Goal: Book appointment/travel/reservation

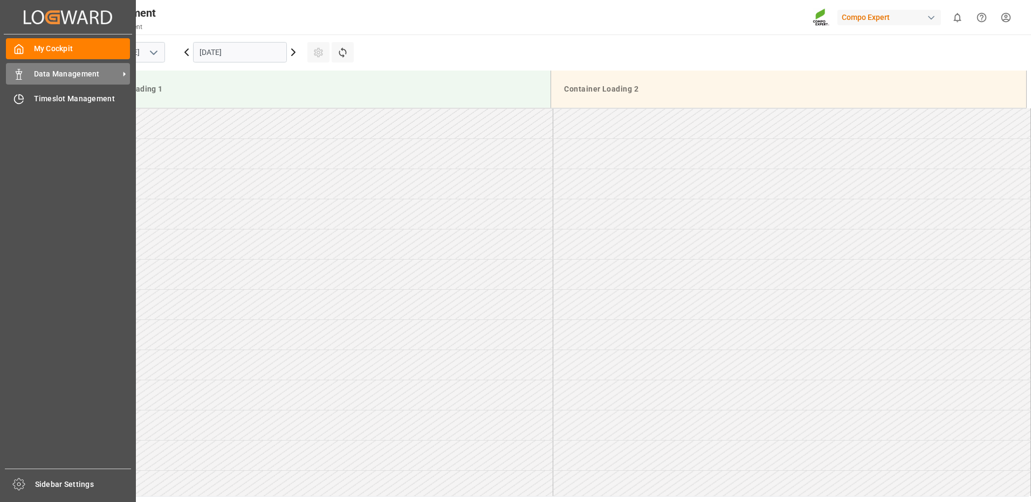
scroll to position [377, 0]
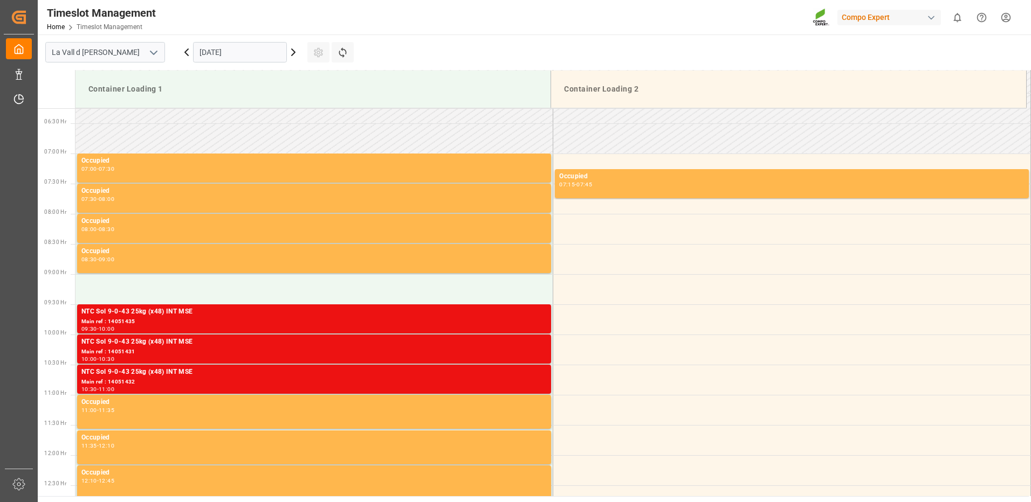
click at [242, 54] on input "[DATE]" at bounding box center [240, 52] width 94 height 20
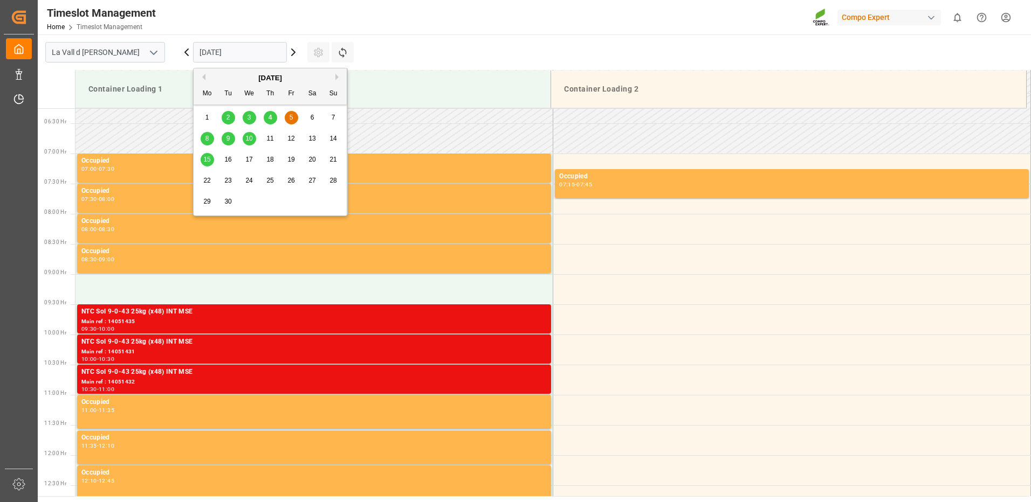
click at [205, 141] on span "8" at bounding box center [207, 139] width 4 height 8
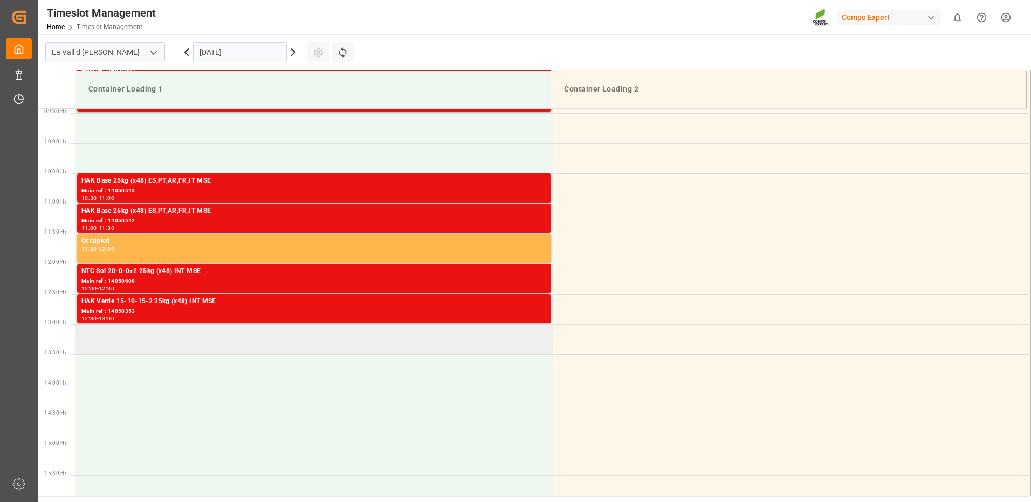
scroll to position [623, 0]
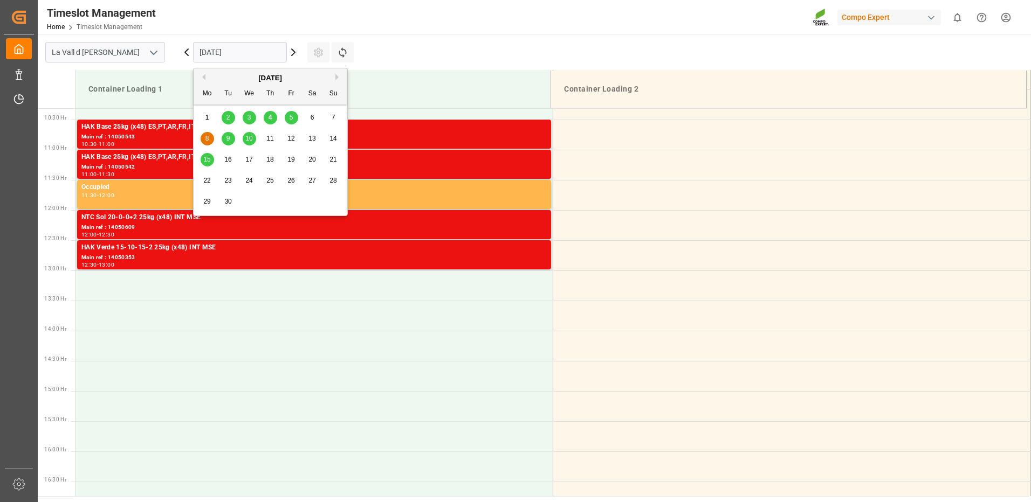
click at [204, 58] on input "[DATE]" at bounding box center [240, 52] width 94 height 20
click at [228, 138] on span "9" at bounding box center [228, 139] width 4 height 8
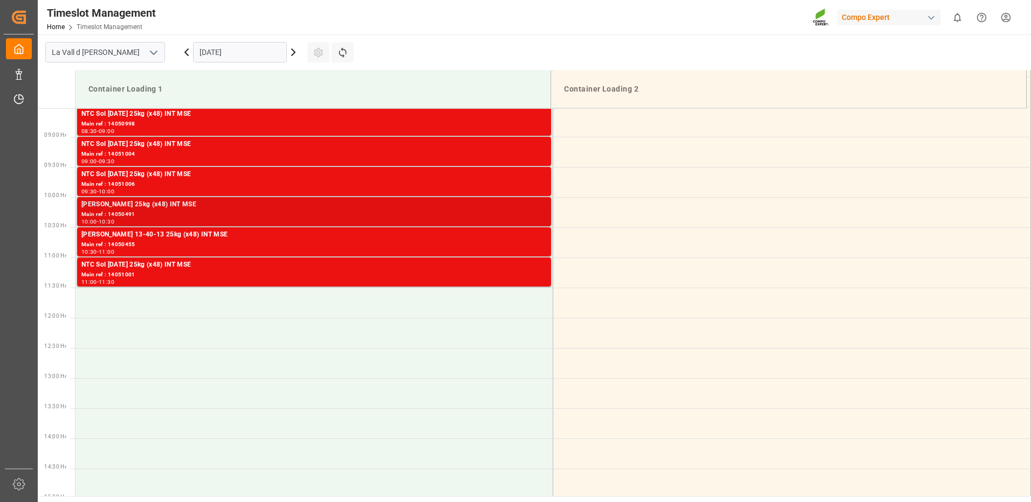
scroll to position [407, 0]
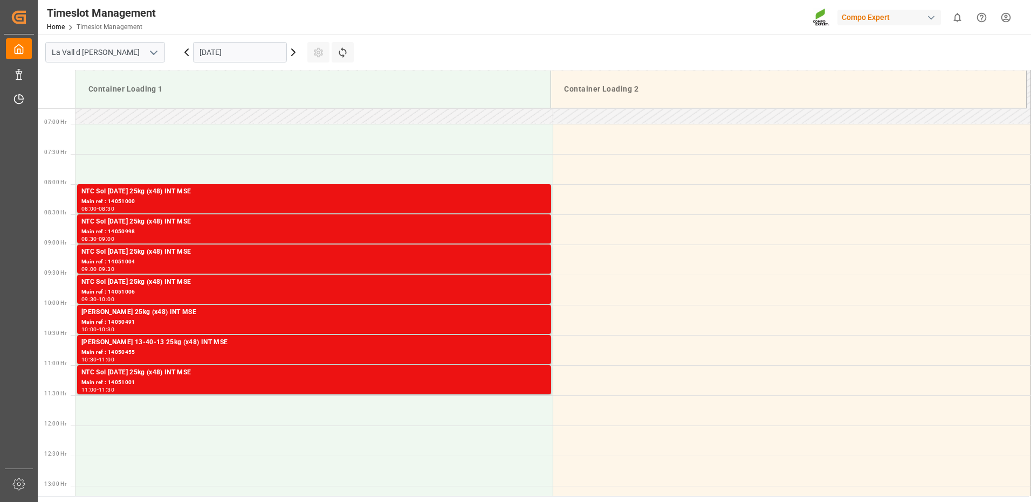
click at [221, 57] on input "[DATE]" at bounding box center [240, 52] width 94 height 20
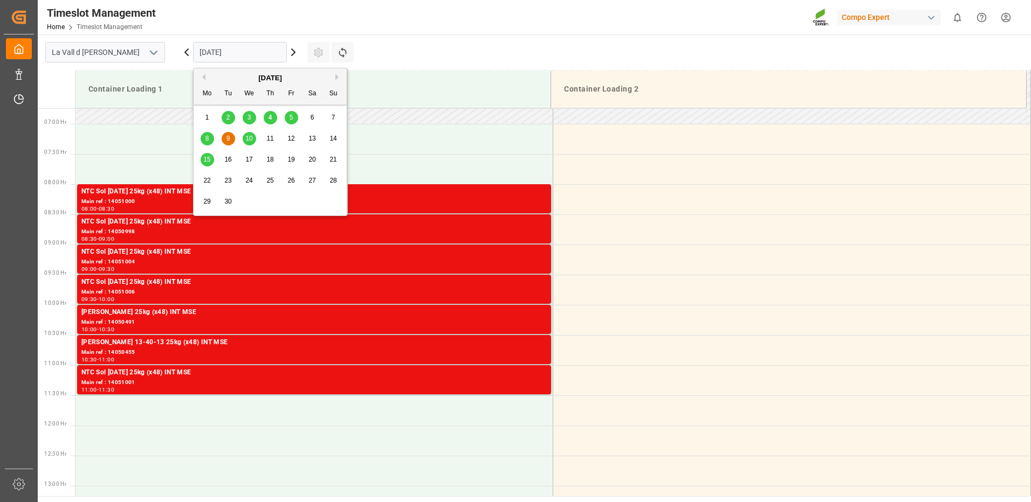
click at [249, 137] on span "10" at bounding box center [248, 139] width 7 height 8
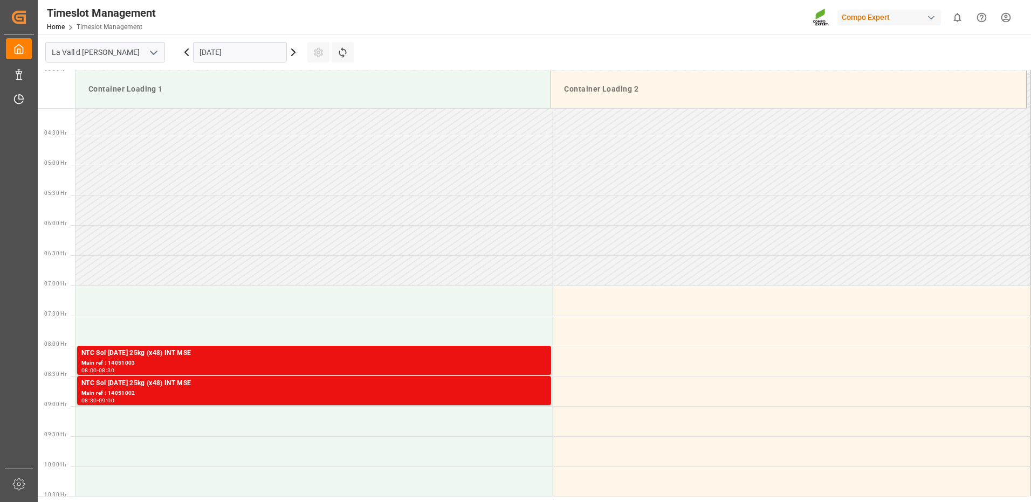
scroll to position [299, 0]
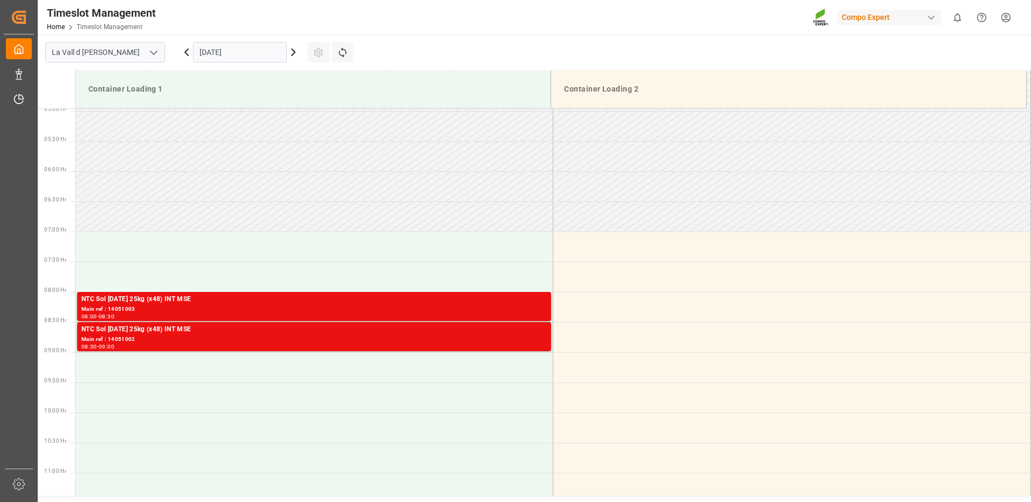
click at [240, 50] on input "[DATE]" at bounding box center [240, 52] width 94 height 20
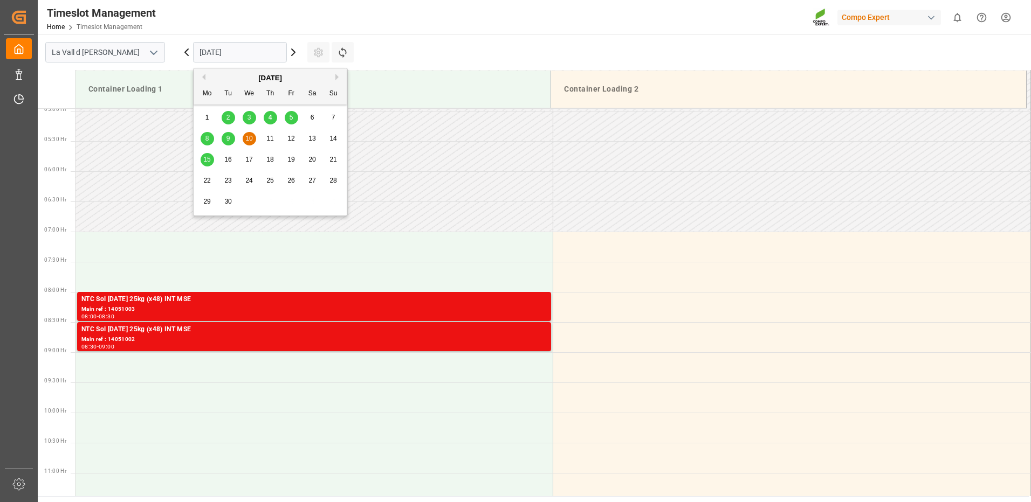
click at [210, 135] on div "8" at bounding box center [207, 139] width 13 height 13
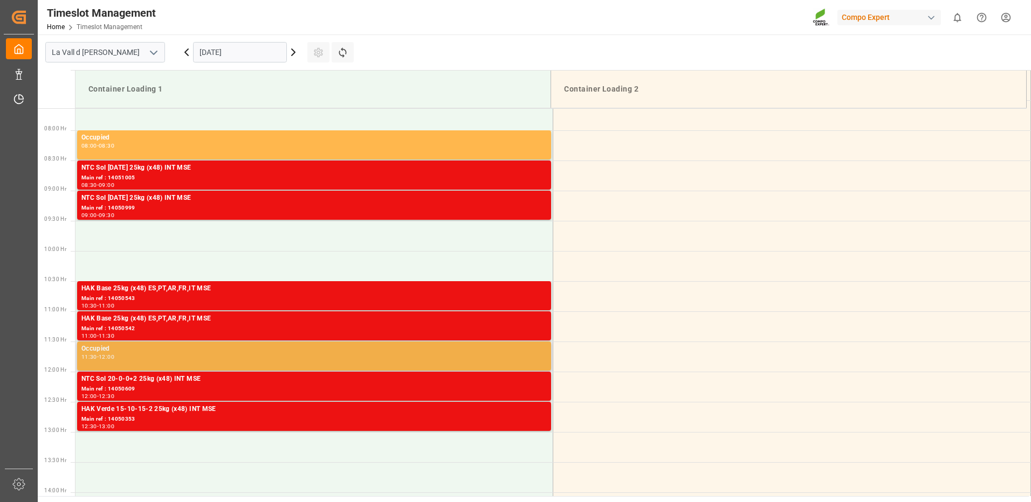
scroll to position [353, 0]
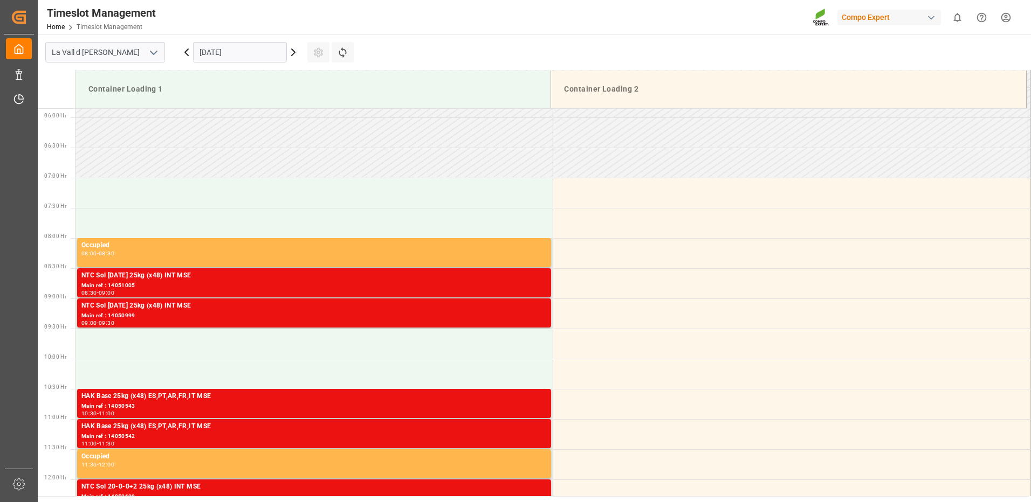
click at [247, 51] on input "[DATE]" at bounding box center [240, 52] width 94 height 20
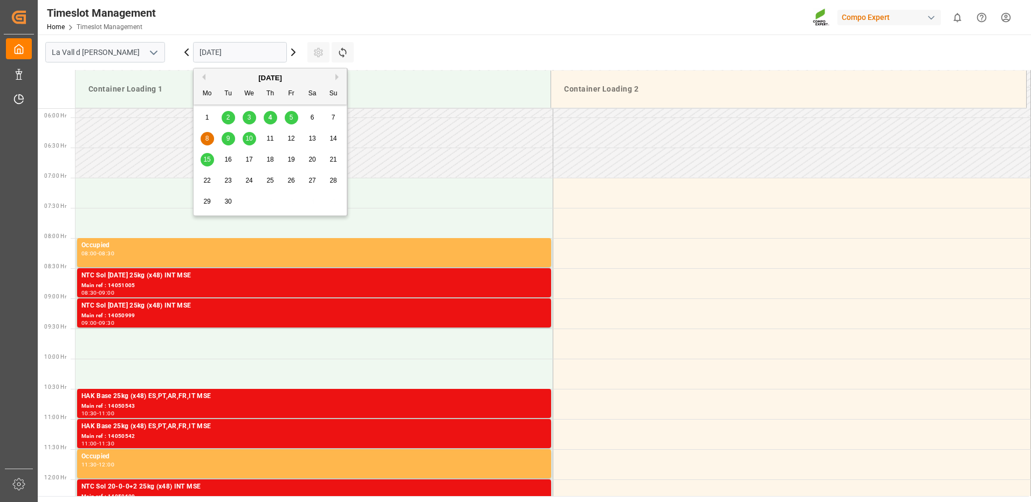
click at [292, 138] on span "12" at bounding box center [290, 139] width 7 height 8
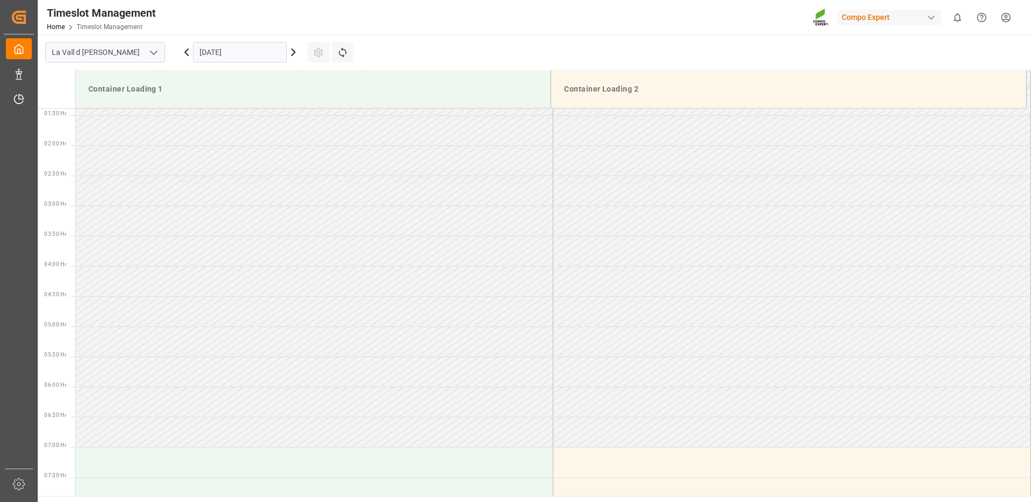
scroll to position [0, 0]
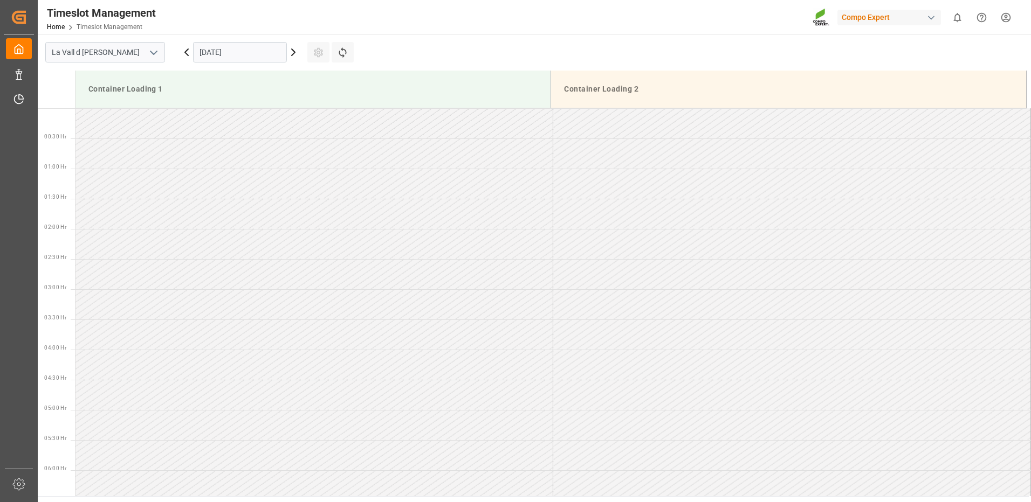
click at [199, 51] on input "[DATE]" at bounding box center [240, 52] width 94 height 20
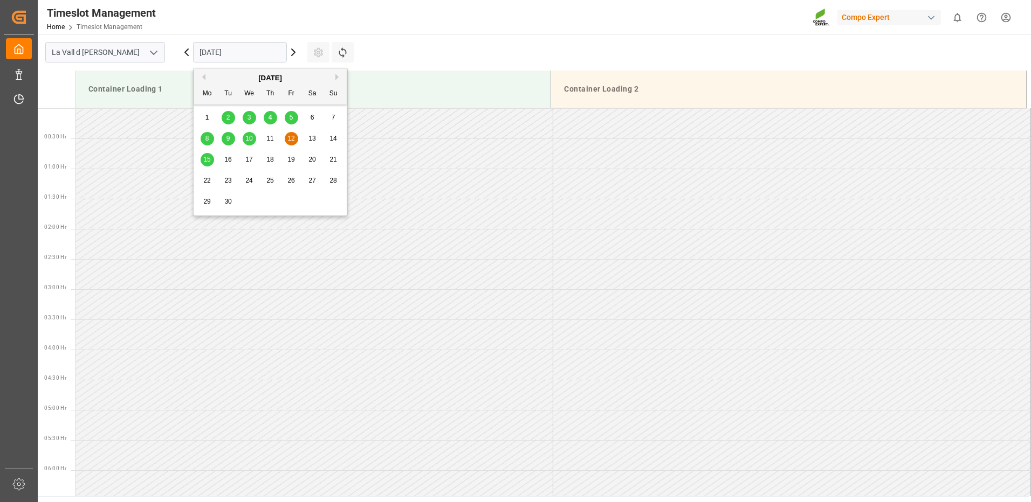
click at [273, 140] on span "11" at bounding box center [269, 139] width 7 height 8
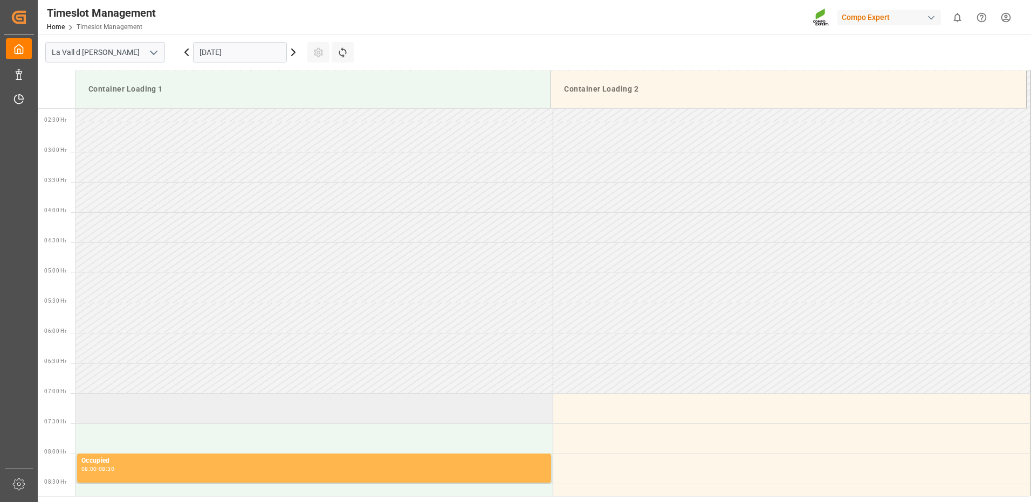
scroll to position [353, 0]
